Goal: Check status: Check status

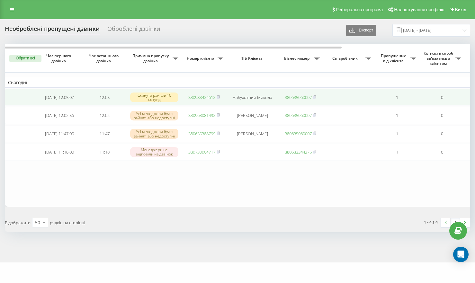
scroll to position [0, 160]
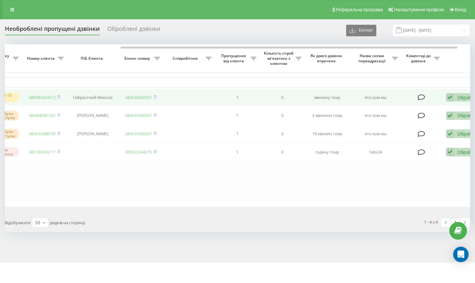
click at [448, 98] on icon at bounding box center [450, 97] width 8 height 9
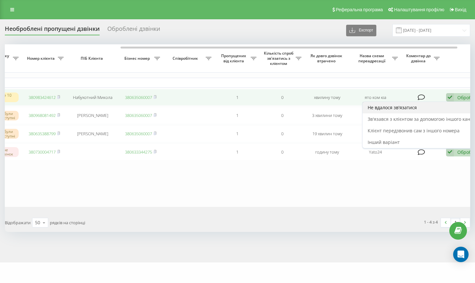
click at [422, 109] on div "Не вдалося зв'язатися" at bounding box center [423, 108] width 120 height 12
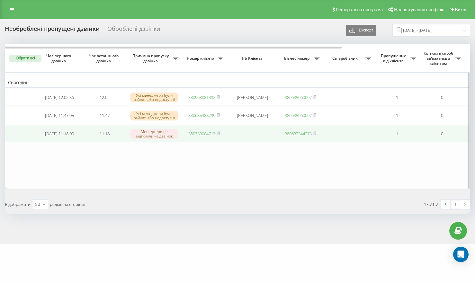
click at [189, 137] on link "380730004717" at bounding box center [201, 134] width 27 height 6
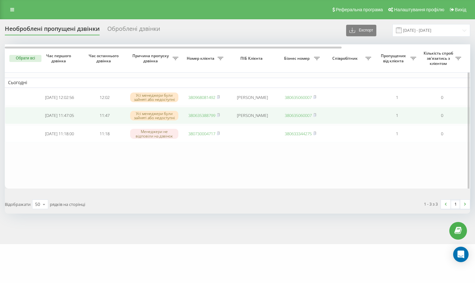
click at [203, 116] on link "380635388799" at bounding box center [201, 116] width 27 height 6
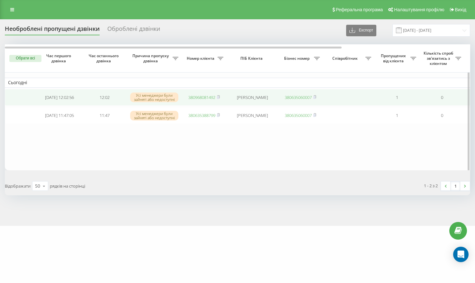
click at [200, 96] on link "380968081492" at bounding box center [201, 98] width 27 height 6
